Goal: Task Accomplishment & Management: Complete application form

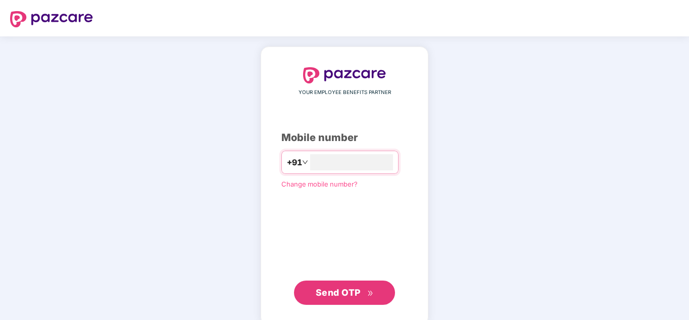
type input "**********"
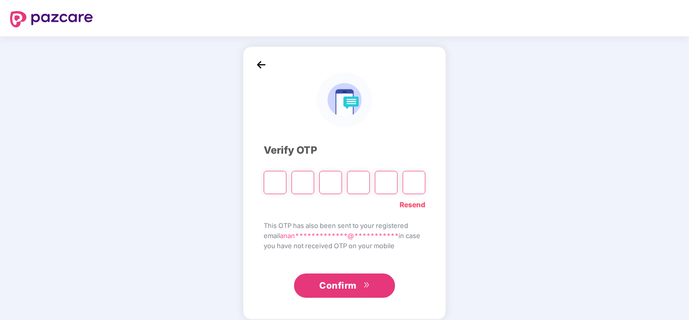
type input "*"
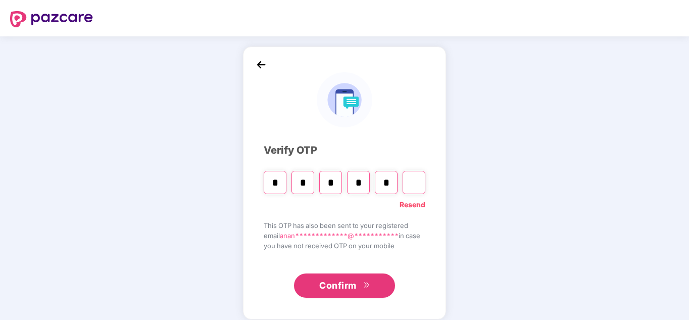
type input "*"
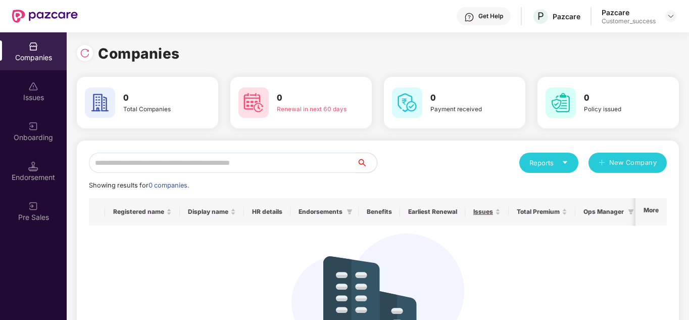
click at [426, 168] on div "Reports New Company" at bounding box center [522, 162] width 289 height 20
click at [30, 100] on div "Issues" at bounding box center [33, 97] width 67 height 10
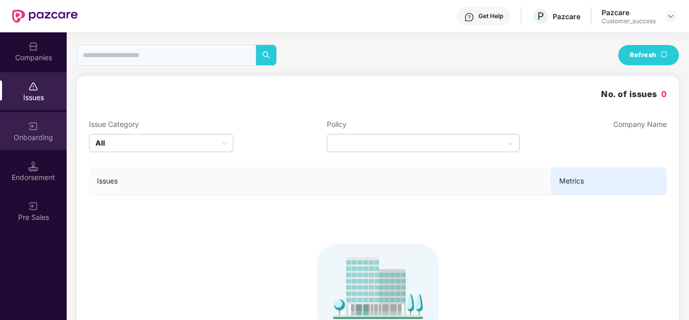
click at [28, 130] on div "Onboarding" at bounding box center [33, 131] width 67 height 38
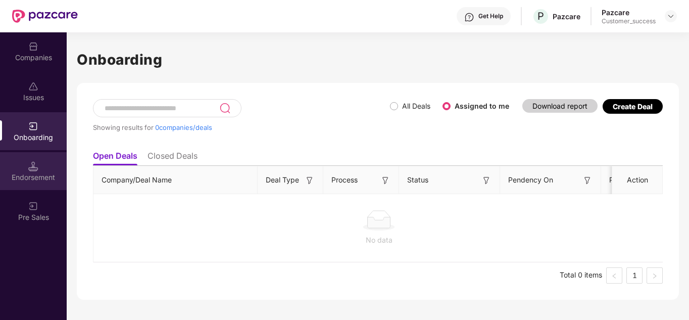
click at [34, 169] on img at bounding box center [33, 166] width 10 height 10
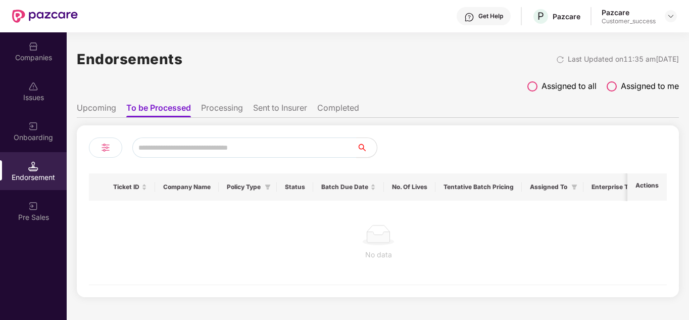
click at [37, 54] on div "Companies" at bounding box center [33, 58] width 67 height 10
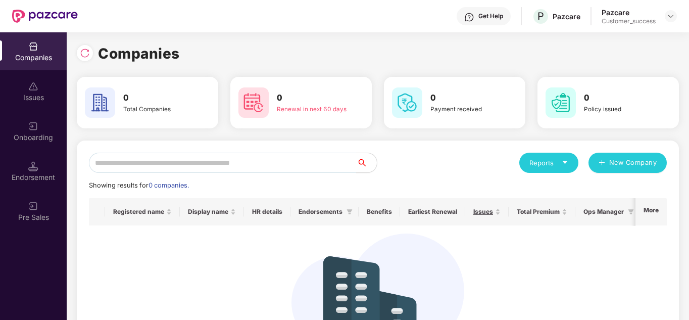
click at [389, 140] on div "Reports New Company Showing results for 0 companies. Registered name Display na…" at bounding box center [378, 270] width 602 height 260
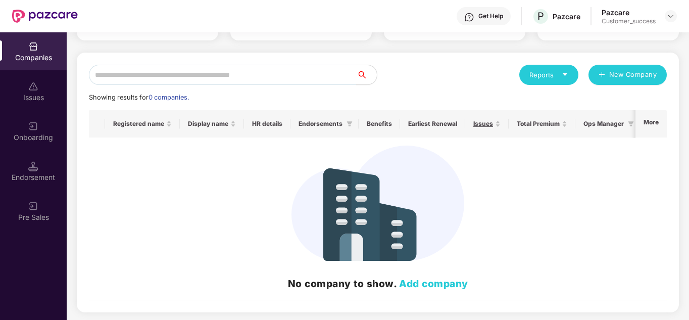
click at [274, 186] on div "No company to show. Add company" at bounding box center [377, 217] width 561 height 145
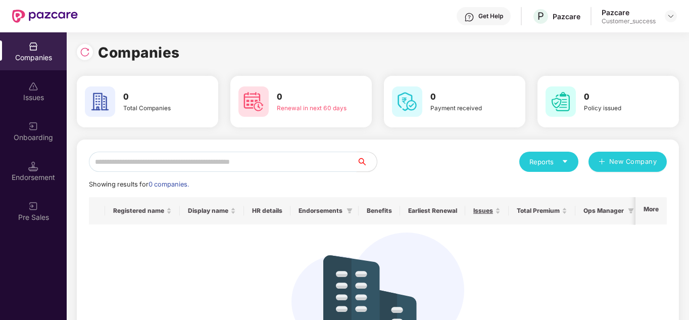
scroll to position [0, 0]
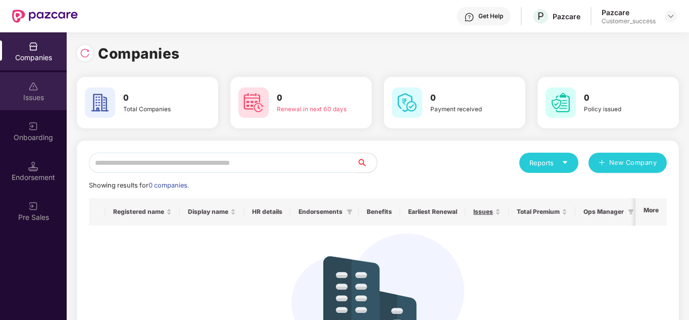
click at [23, 87] on div "Issues" at bounding box center [33, 91] width 67 height 38
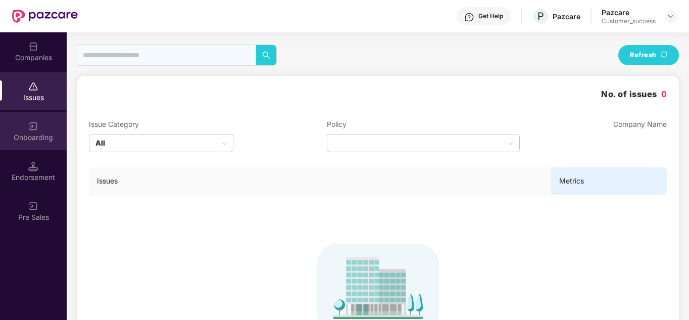
click at [30, 135] on div "Onboarding" at bounding box center [33, 137] width 67 height 10
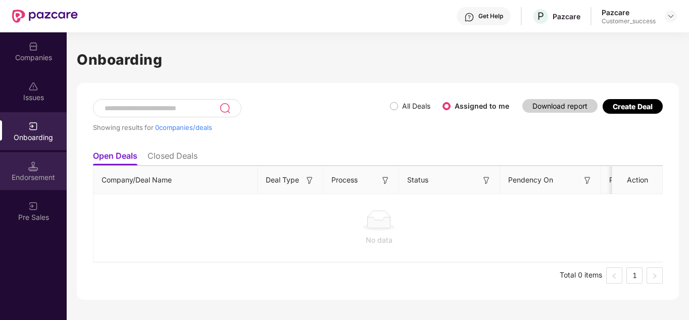
click at [43, 173] on div "Endorsement" at bounding box center [33, 177] width 67 height 10
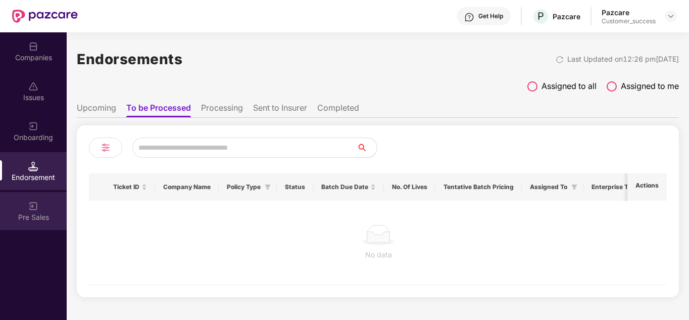
click at [32, 202] on img at bounding box center [33, 206] width 10 height 10
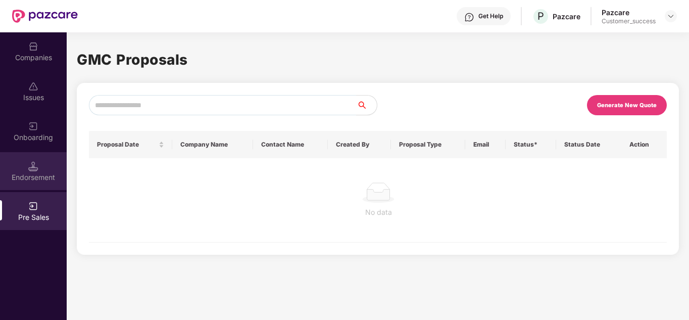
click at [39, 173] on div "Endorsement" at bounding box center [33, 177] width 67 height 10
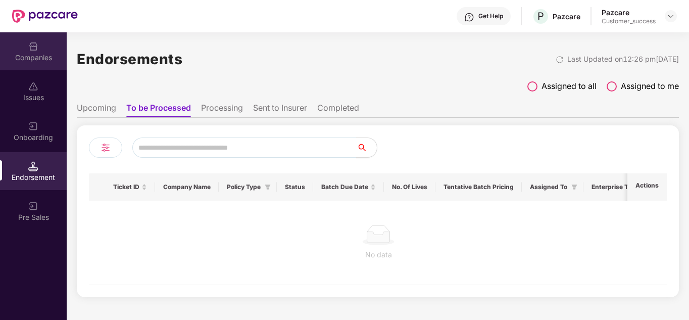
click at [28, 61] on div "Companies" at bounding box center [33, 58] width 67 height 10
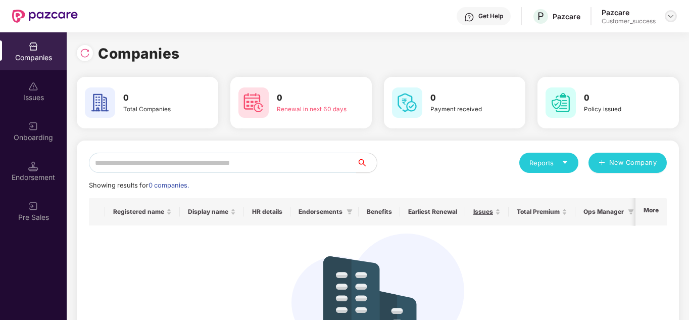
click at [674, 16] on img at bounding box center [670, 16] width 8 height 8
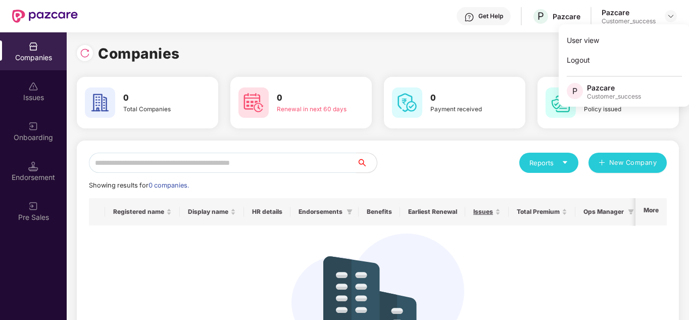
click at [448, 65] on div "Companies 0 Total Companies 0 Renewal in next 60 days 0 Payment received 0 Poli…" at bounding box center [378, 225] width 602 height 366
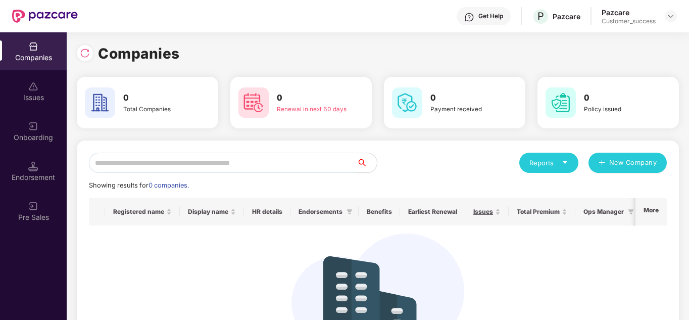
scroll to position [1, 0]
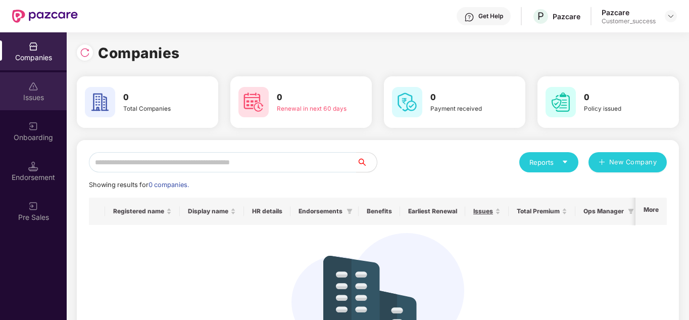
click at [31, 84] on img at bounding box center [33, 86] width 10 height 10
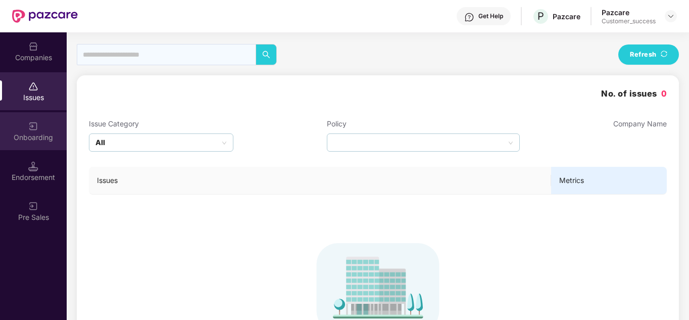
click at [29, 130] on img at bounding box center [33, 126] width 10 height 10
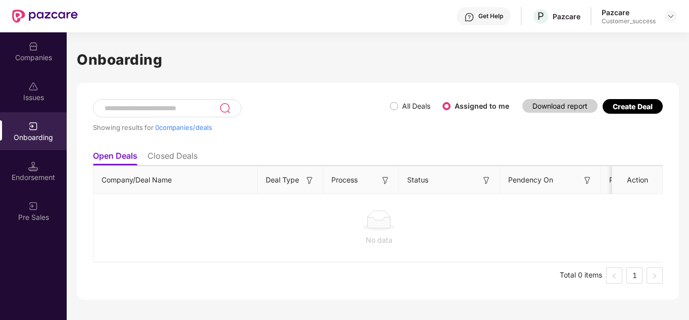
click at [29, 130] on img at bounding box center [33, 126] width 10 height 10
click at [37, 170] on img at bounding box center [33, 166] width 10 height 10
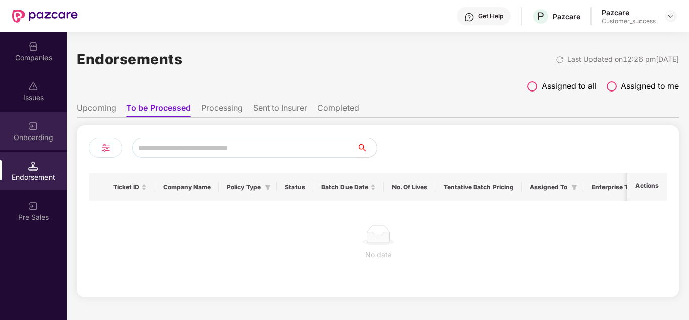
click at [16, 141] on div "Onboarding" at bounding box center [33, 137] width 67 height 10
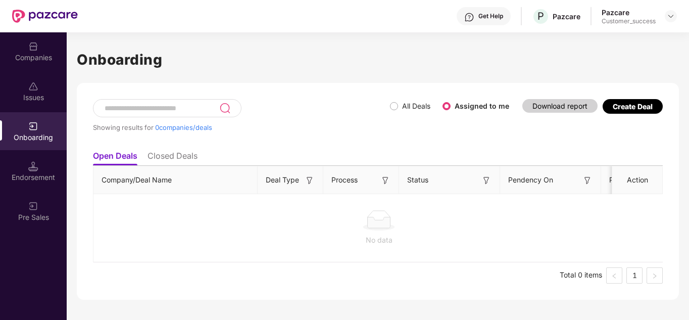
click at [38, 210] on div "Pre Sales" at bounding box center [33, 211] width 67 height 38
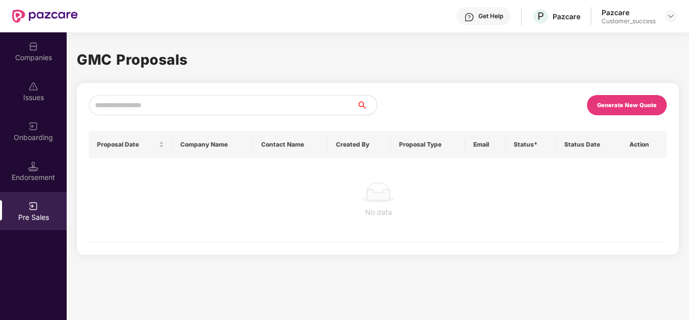
click at [33, 55] on div "Companies" at bounding box center [33, 58] width 67 height 10
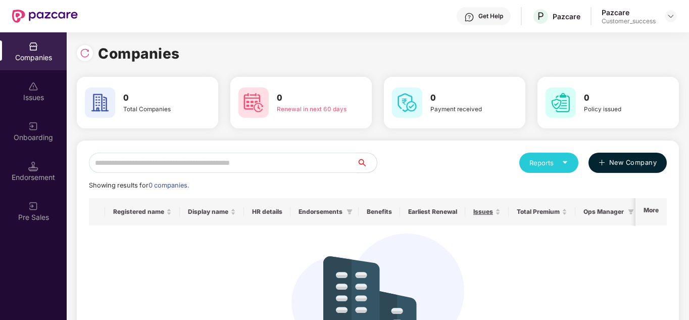
click at [606, 165] on button "New Company" at bounding box center [627, 162] width 78 height 20
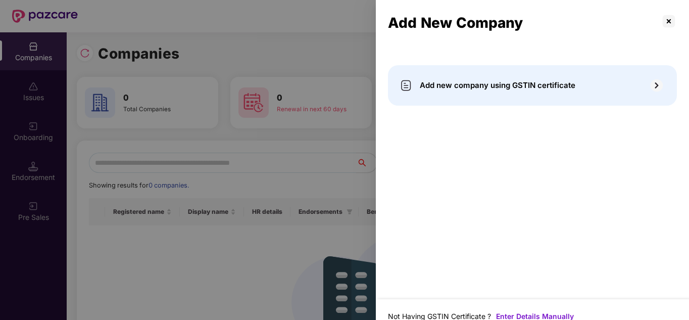
click at [606, 165] on div "Add new company using GSTIN certificate" at bounding box center [532, 179] width 313 height 240
click at [562, 82] on span "Add new company using GSTIN certificate" at bounding box center [498, 85] width 156 height 12
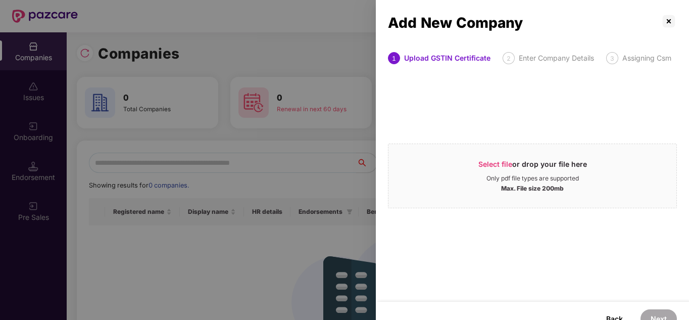
click at [534, 57] on div "Enter Company Details" at bounding box center [556, 58] width 75 height 12
click at [260, 199] on div at bounding box center [344, 160] width 689 height 320
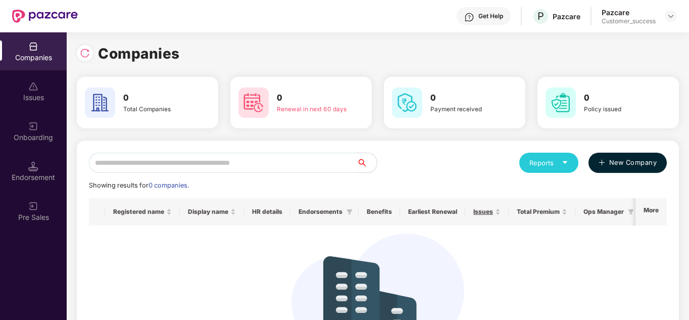
click at [604, 171] on button "New Company" at bounding box center [627, 162] width 78 height 20
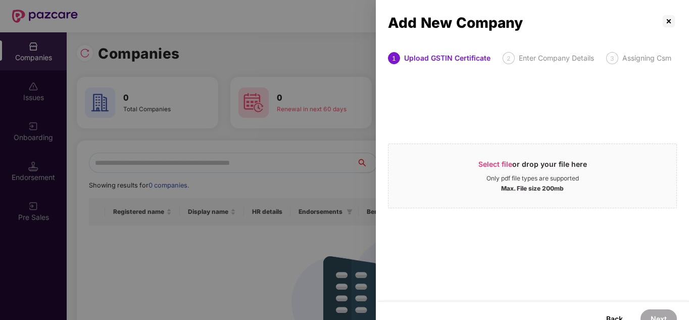
click at [334, 144] on div at bounding box center [344, 160] width 689 height 320
